Goal: Task Accomplishment & Management: Complete application form

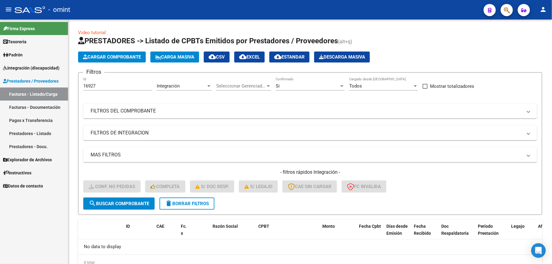
scroll to position [25, 0]
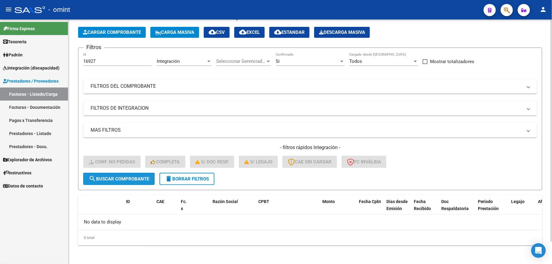
click at [131, 178] on span "search Buscar Comprobante" at bounding box center [119, 178] width 60 height 5
click at [191, 178] on span "delete Borrar Filtros" at bounding box center [187, 178] width 44 height 5
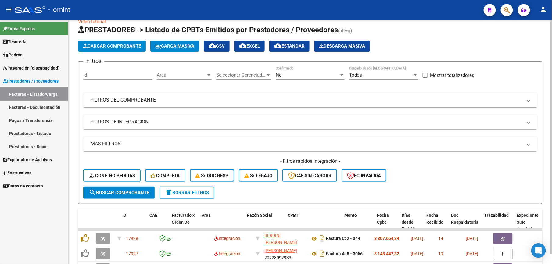
click at [115, 190] on span "search Buscar Comprobante" at bounding box center [119, 192] width 60 height 5
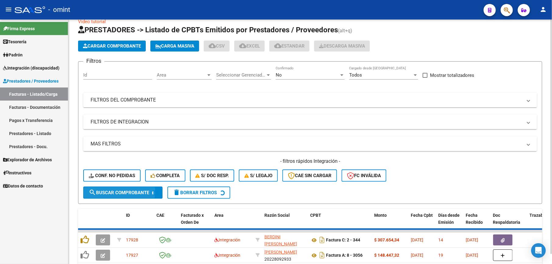
scroll to position [25, 0]
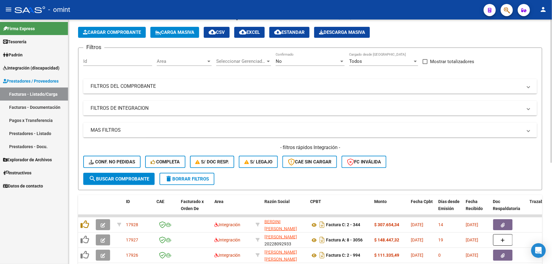
click at [96, 58] on div "Id" at bounding box center [117, 59] width 69 height 13
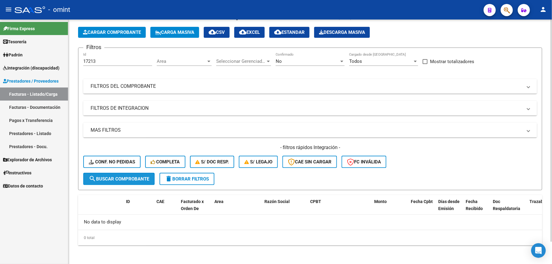
click at [115, 176] on span "search Buscar Comprobante" at bounding box center [119, 178] width 60 height 5
drag, startPoint x: 102, startPoint y: 60, endPoint x: 86, endPoint y: 60, distance: 16.2
click at [86, 60] on input "17213" at bounding box center [117, 61] width 69 height 5
click at [103, 62] on input "17213" at bounding box center [117, 61] width 69 height 5
type input "17888"
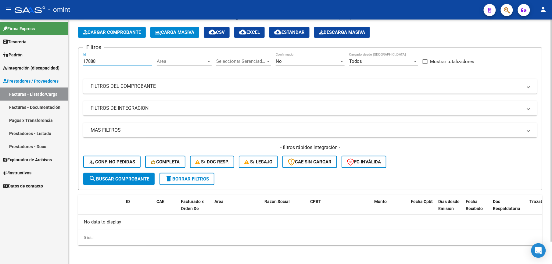
click at [127, 180] on span "search Buscar Comprobante" at bounding box center [119, 178] width 60 height 5
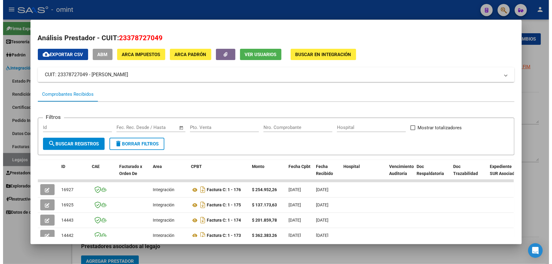
scroll to position [122, 0]
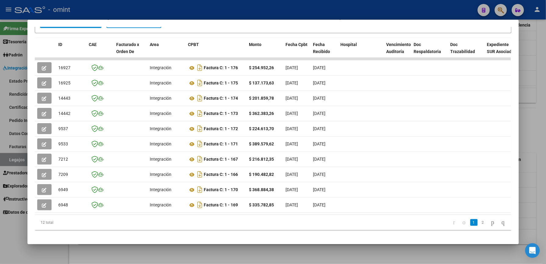
click at [535, 80] on div at bounding box center [273, 132] width 546 height 264
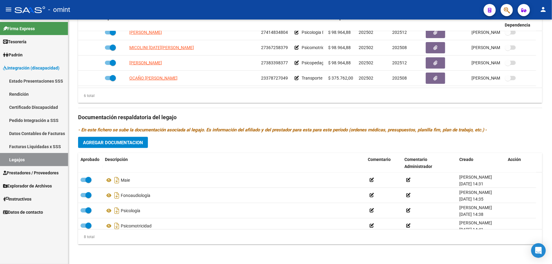
scroll to position [262, 0]
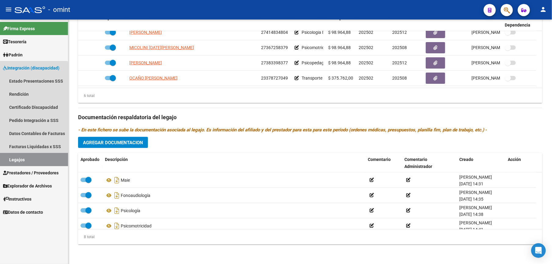
click at [11, 157] on link "Legajos" at bounding box center [34, 159] width 68 height 13
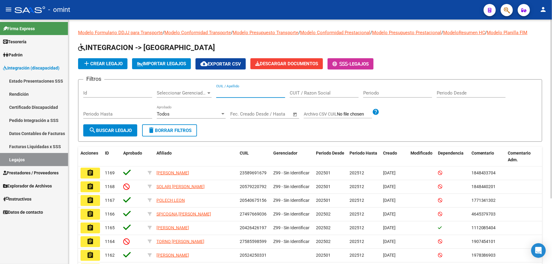
click at [240, 93] on input "CUIL / Apellido" at bounding box center [250, 92] width 69 height 5
paste input "20396049539"
type input "20396049539"
click at [103, 128] on span "search Buscar Legajo" at bounding box center [110, 130] width 43 height 5
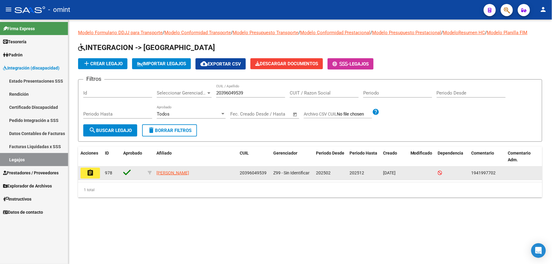
click at [90, 170] on mat-icon "assignment" at bounding box center [90, 172] width 7 height 7
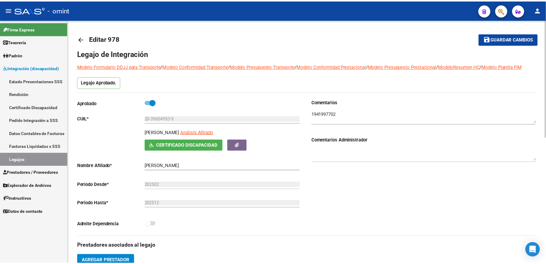
scroll to position [122, 0]
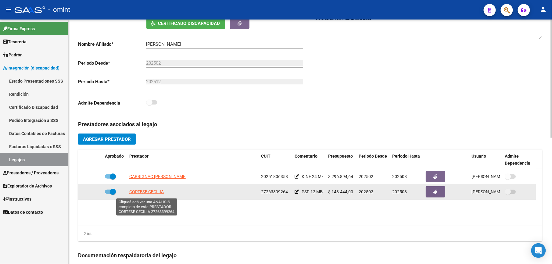
click at [150, 192] on span "CORTESE CECILIA" at bounding box center [146, 192] width 34 height 5
type textarea "27263399264"
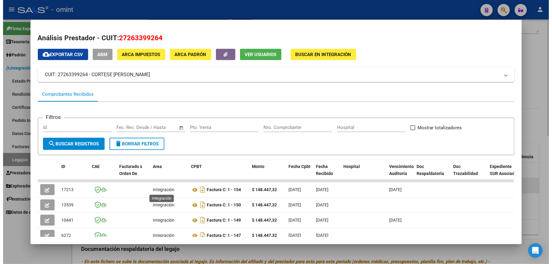
scroll to position [72, 0]
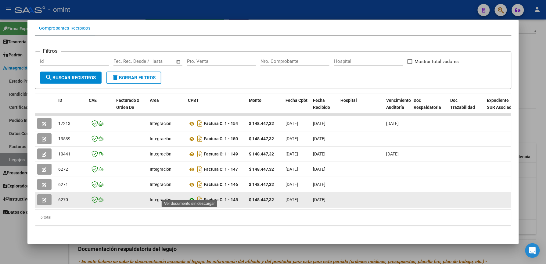
click at [190, 197] on icon at bounding box center [192, 200] width 8 height 7
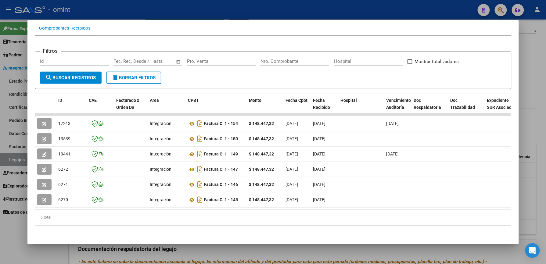
click at [528, 137] on div at bounding box center [273, 132] width 546 height 264
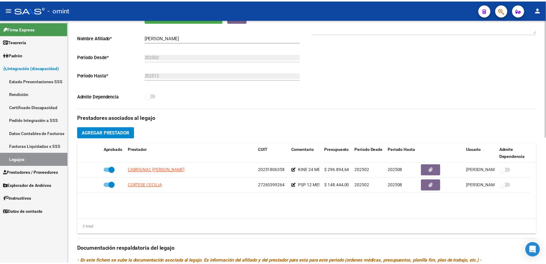
scroll to position [122, 0]
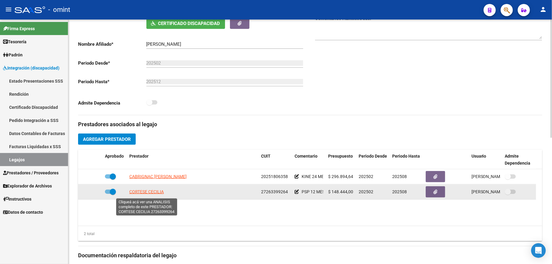
click at [141, 191] on span "CORTESE CECILIA" at bounding box center [146, 192] width 34 height 5
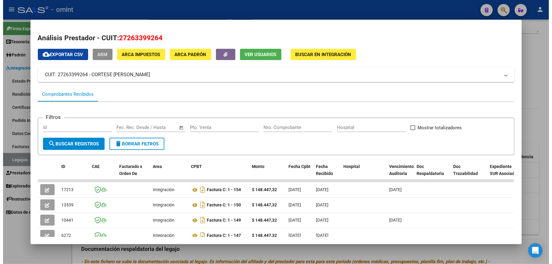
scroll to position [72, 0]
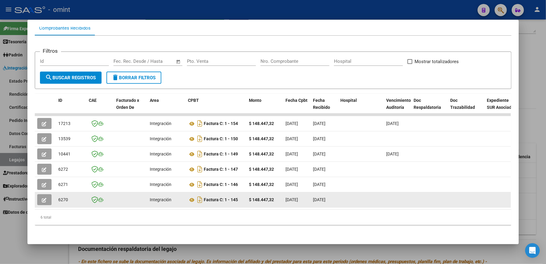
click at [45, 194] on button "button" at bounding box center [44, 199] width 14 height 11
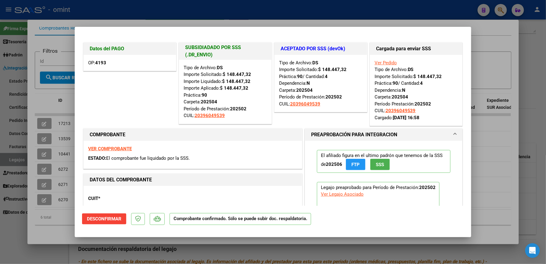
click at [492, 44] on div at bounding box center [273, 132] width 546 height 264
type input "$ 0,00"
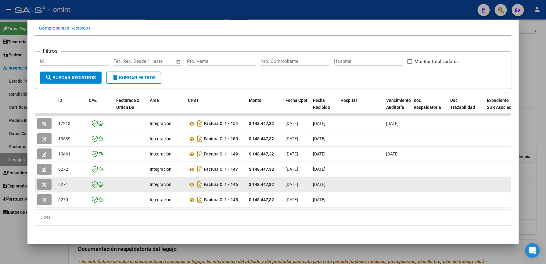
click at [35, 177] on datatable-body-cell at bounding box center [45, 184] width 21 height 15
click at [43, 182] on span "button" at bounding box center [44, 184] width 5 height 5
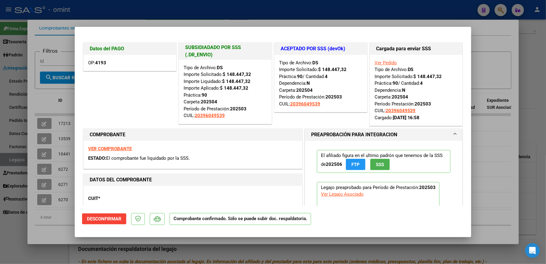
click at [492, 50] on div at bounding box center [273, 132] width 546 height 264
type input "$ 0,00"
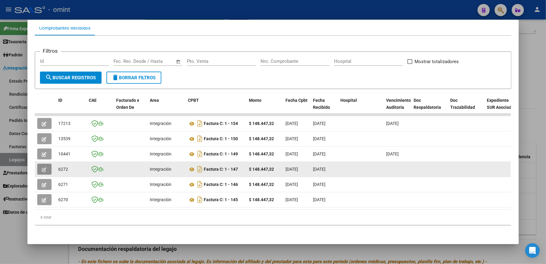
click at [42, 168] on icon "button" at bounding box center [44, 170] width 5 height 5
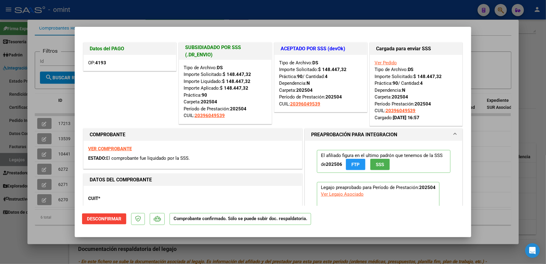
click at [509, 43] on div at bounding box center [273, 132] width 546 height 264
type input "$ 0,00"
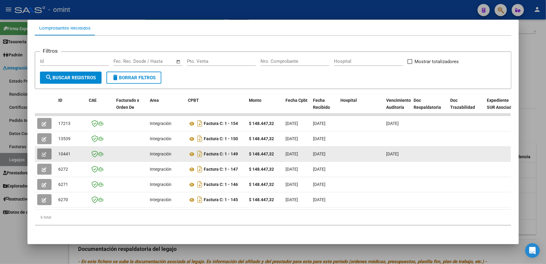
click at [43, 152] on icon "button" at bounding box center [44, 154] width 5 height 5
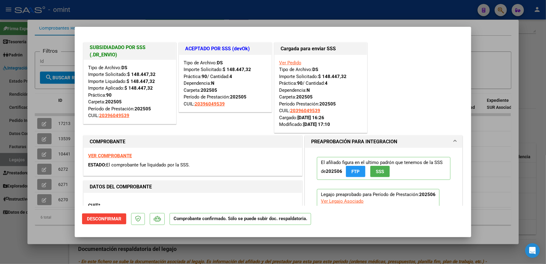
click at [487, 45] on div at bounding box center [273, 132] width 546 height 264
type input "$ 0,00"
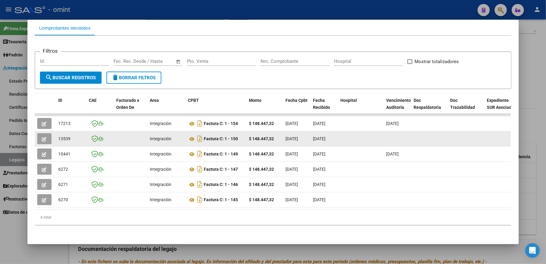
click at [39, 133] on button "button" at bounding box center [44, 138] width 14 height 11
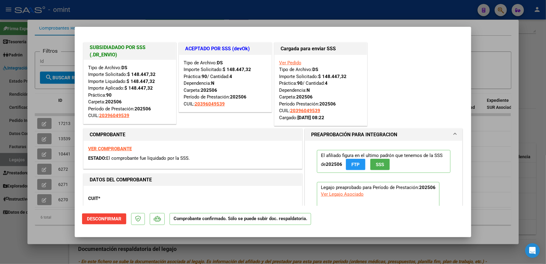
click at [500, 42] on div at bounding box center [273, 132] width 546 height 264
type input "$ 0,00"
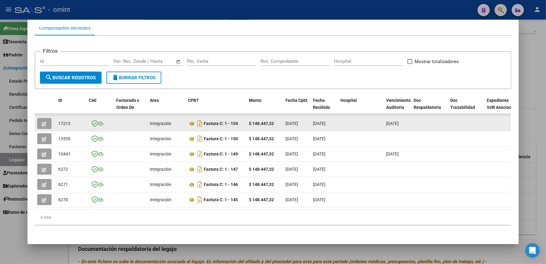
click at [46, 118] on button "button" at bounding box center [44, 123] width 14 height 11
click at [43, 122] on icon "button" at bounding box center [44, 124] width 5 height 5
click at [42, 122] on icon "button" at bounding box center [44, 124] width 5 height 5
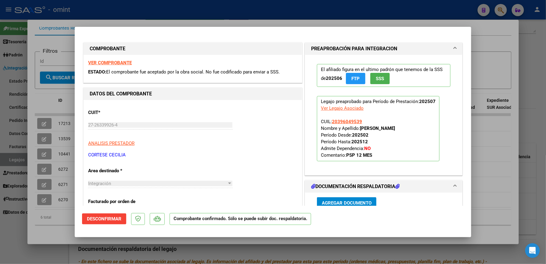
click at [534, 62] on div at bounding box center [273, 132] width 546 height 264
type input "$ 0,00"
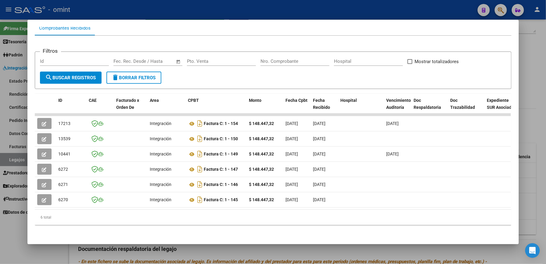
click at [527, 122] on div at bounding box center [273, 132] width 546 height 264
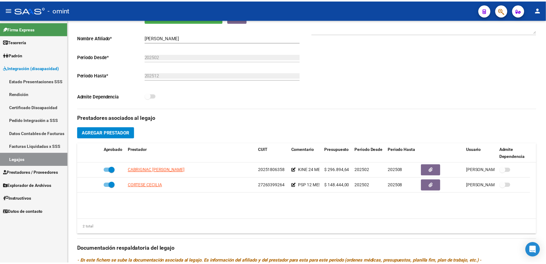
scroll to position [122, 0]
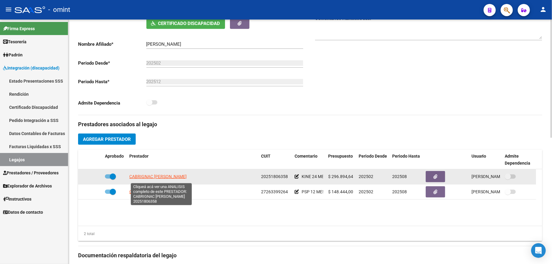
click at [155, 179] on span "CABRIGNAC [PERSON_NAME]" at bounding box center [157, 176] width 57 height 5
type textarea "20251806358"
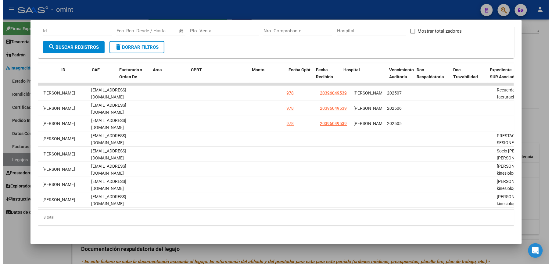
scroll to position [0, 0]
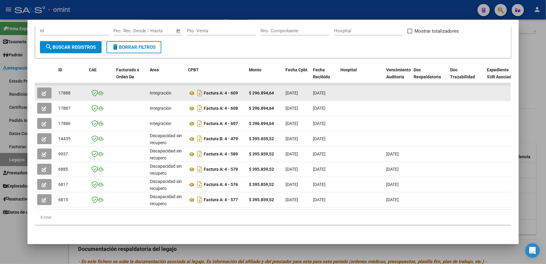
click at [46, 88] on button "button" at bounding box center [44, 93] width 14 height 11
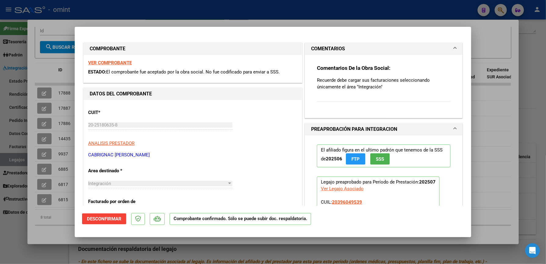
click at [535, 53] on div at bounding box center [273, 132] width 546 height 264
type input "$ 0,00"
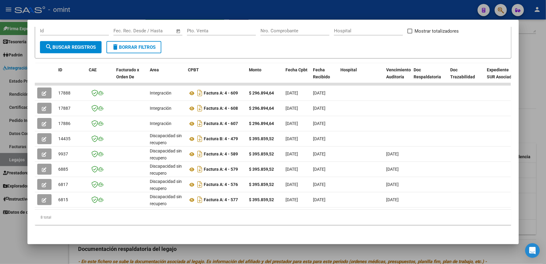
click at [529, 71] on div at bounding box center [273, 132] width 546 height 264
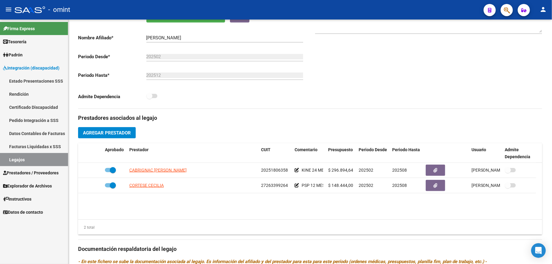
scroll to position [122, 0]
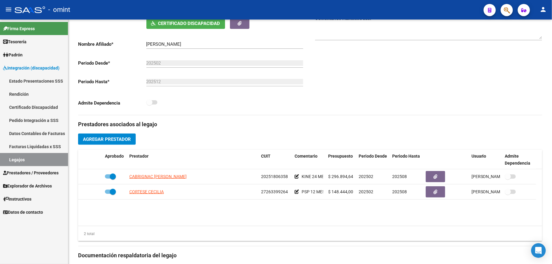
click at [9, 159] on link "Legajos" at bounding box center [34, 159] width 68 height 13
click at [25, 154] on link "Legajos" at bounding box center [34, 159] width 68 height 13
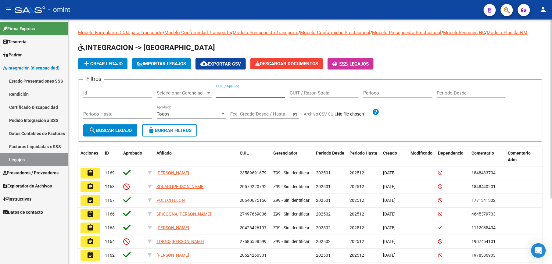
click at [234, 91] on input "CUIL / Apellido" at bounding box center [250, 92] width 69 height 5
paste input "27475774243"
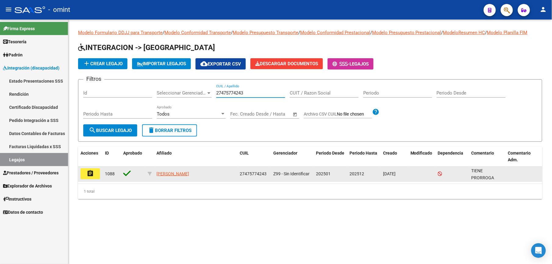
type input "27475774243"
click at [89, 173] on mat-icon "assignment" at bounding box center [90, 173] width 7 height 7
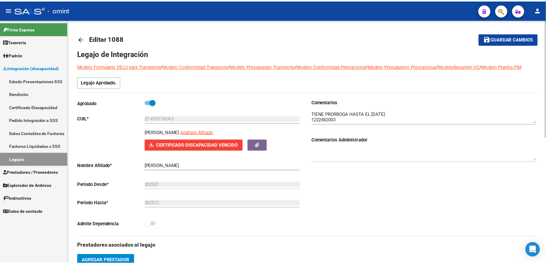
scroll to position [122, 0]
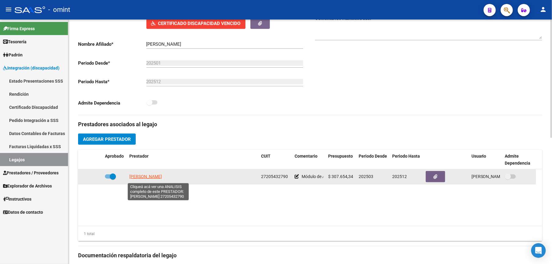
click at [148, 179] on span "[PERSON_NAME]" at bounding box center [145, 176] width 33 height 5
type textarea "27205432790"
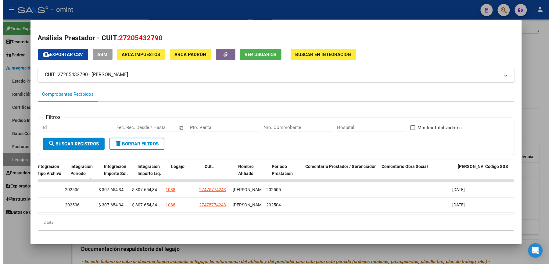
scroll to position [0, 0]
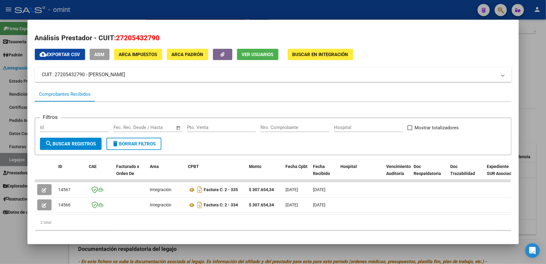
click at [535, 96] on div at bounding box center [273, 132] width 546 height 264
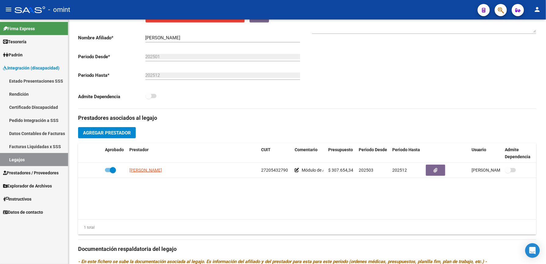
scroll to position [122, 0]
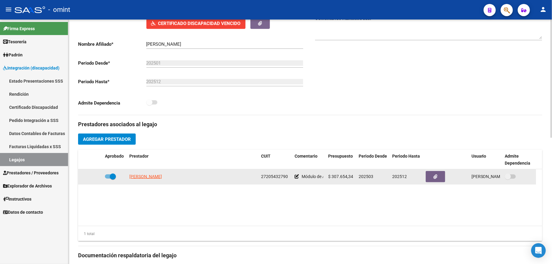
click at [154, 175] on span "[PERSON_NAME]" at bounding box center [145, 176] width 33 height 5
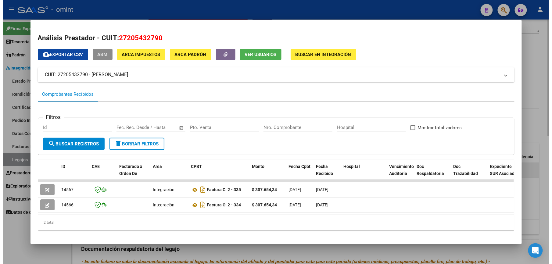
scroll to position [11, 0]
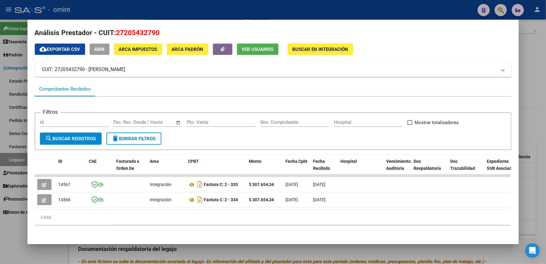
click at [536, 96] on div at bounding box center [273, 132] width 546 height 264
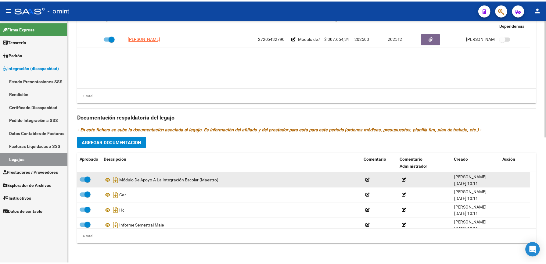
scroll to position [99, 0]
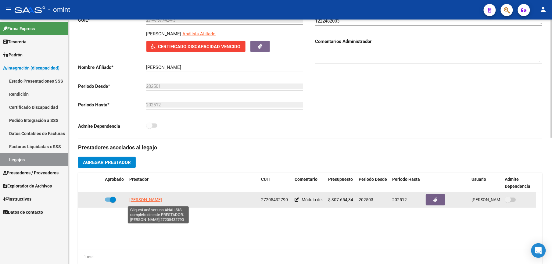
click at [150, 200] on span "[PERSON_NAME]" at bounding box center [145, 199] width 33 height 5
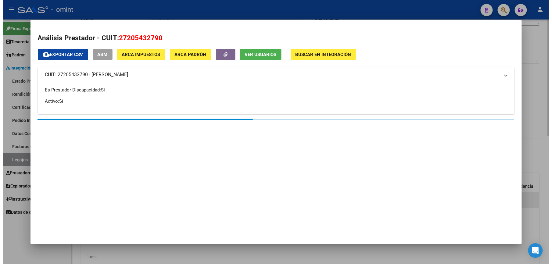
scroll to position [105, 0]
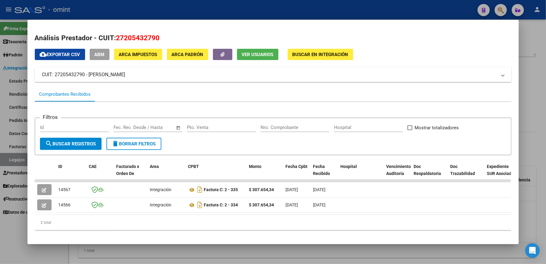
click at [532, 95] on div at bounding box center [273, 132] width 546 height 264
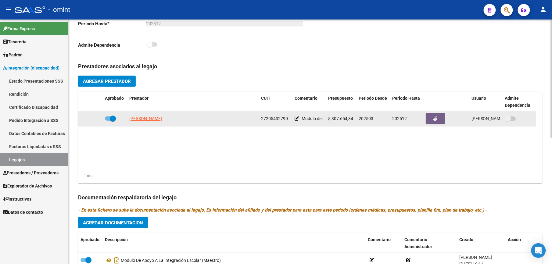
scroll to position [262, 0]
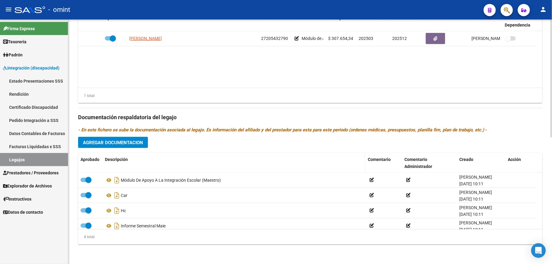
click at [132, 181] on div "Módulo De Apoyo A La Integración Escolar (Maestro)" at bounding box center [234, 180] width 258 height 10
click at [109, 179] on icon at bounding box center [109, 180] width 8 height 7
click at [132, 181] on div "Módulo De Apoyo A La Integración Escolar (Maestro)" at bounding box center [234, 180] width 258 height 10
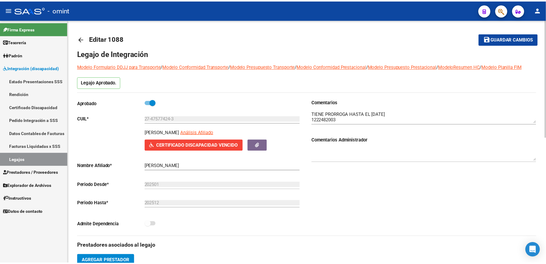
scroll to position [163, 0]
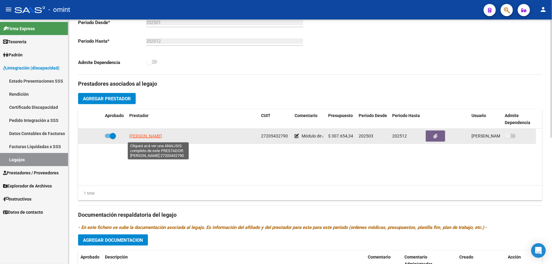
click at [162, 135] on span "[PERSON_NAME]" at bounding box center [145, 136] width 33 height 5
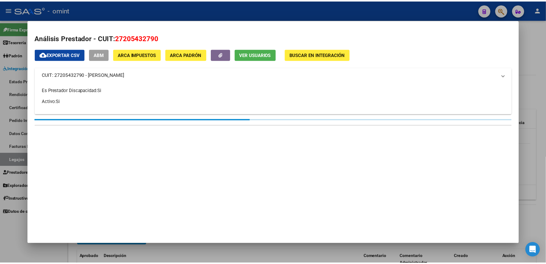
scroll to position [170, 0]
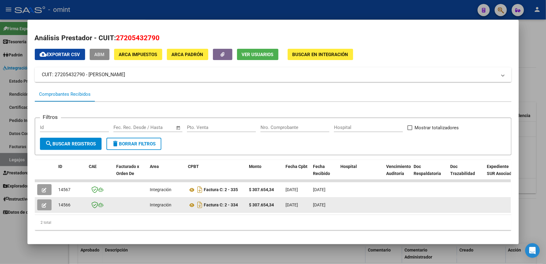
click at [42, 203] on icon "button" at bounding box center [44, 205] width 5 height 5
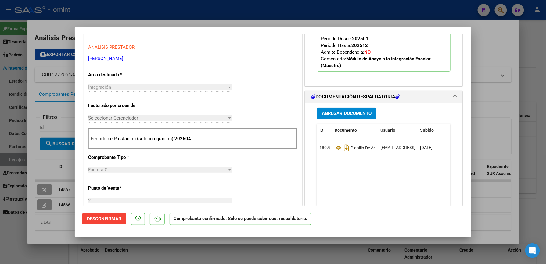
scroll to position [258, 0]
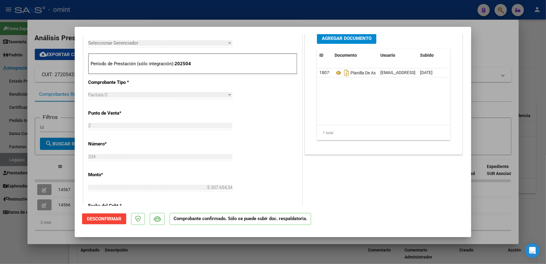
drag, startPoint x: 489, startPoint y: 48, endPoint x: 312, endPoint y: 216, distance: 243.9
click at [312, 216] on div "Análisis Prestador - CUIT: 27205432790 cloud_download Exportar CSV ABM ARCA Imp…" at bounding box center [273, 132] width 546 height 264
click at [537, 115] on div at bounding box center [273, 132] width 546 height 264
type input "$ 0,00"
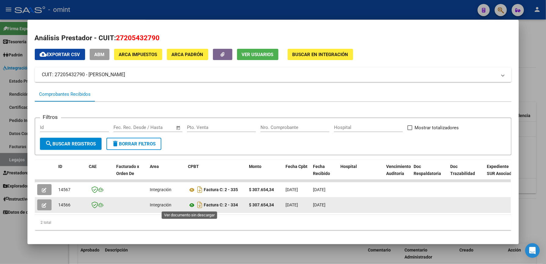
click at [188, 204] on icon at bounding box center [192, 205] width 8 height 7
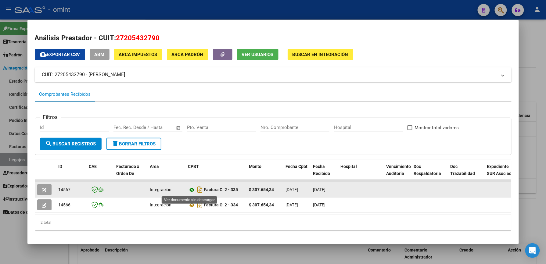
click at [189, 190] on icon at bounding box center [192, 189] width 8 height 7
click at [42, 188] on icon "button" at bounding box center [44, 190] width 5 height 5
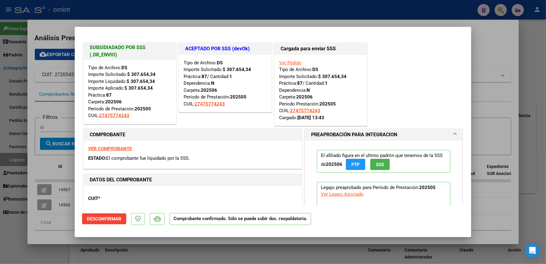
click at [500, 47] on div at bounding box center [273, 132] width 546 height 264
type input "$ 0,00"
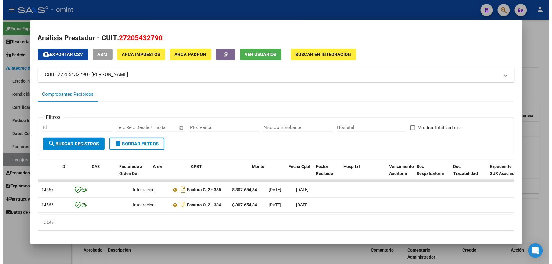
scroll to position [0, 0]
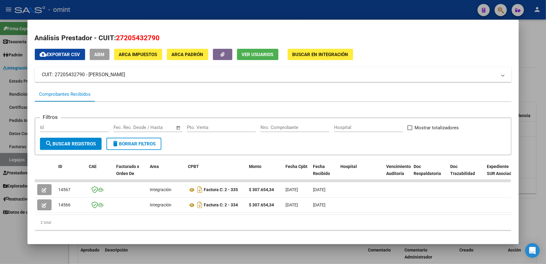
click at [535, 143] on div at bounding box center [273, 132] width 546 height 264
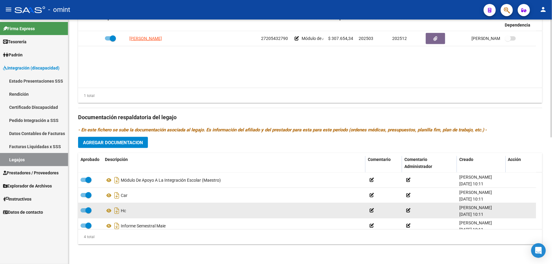
scroll to position [6, 0]
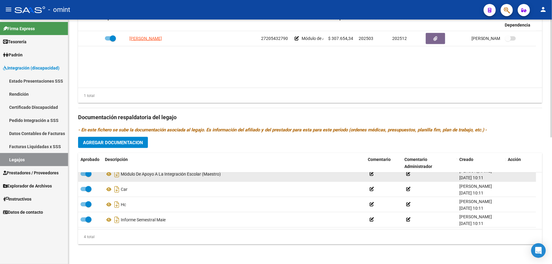
click at [148, 175] on div "Módulo De Apoyo A La Integración Escolar (Maestro)" at bounding box center [234, 174] width 258 height 10
click at [108, 175] on icon at bounding box center [109, 174] width 8 height 7
